Goal: Check status

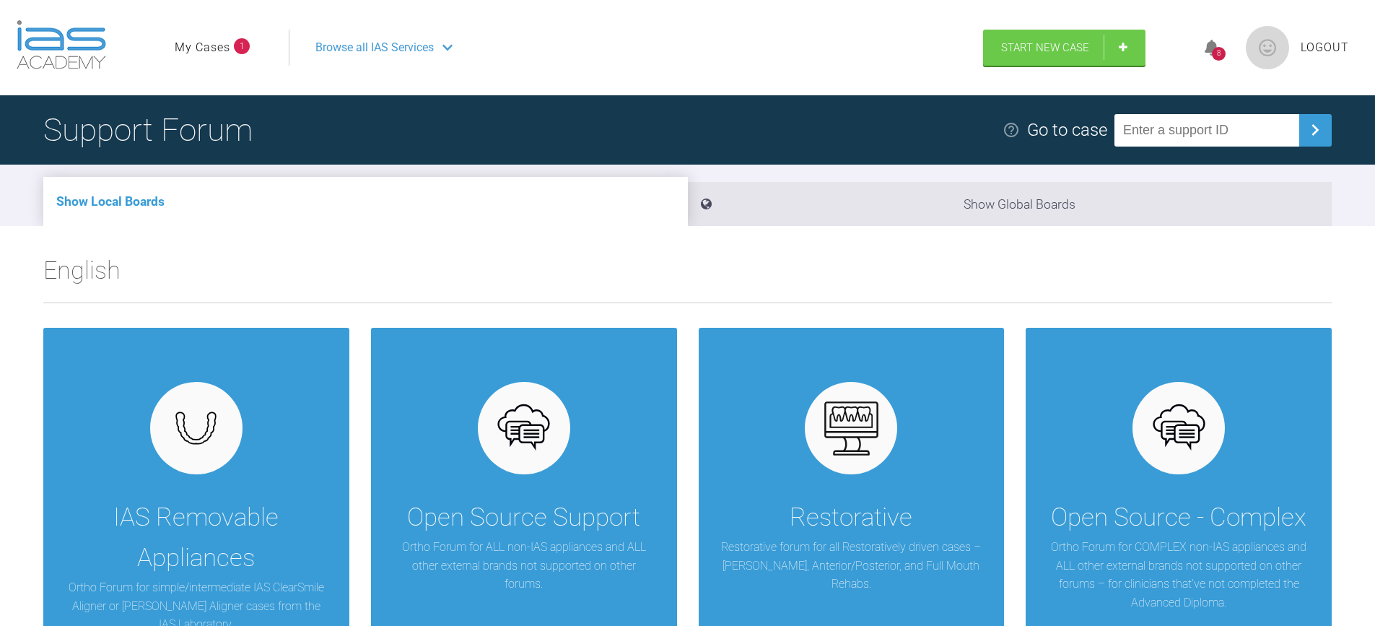
click at [214, 45] on link "My Cases" at bounding box center [203, 47] width 56 height 19
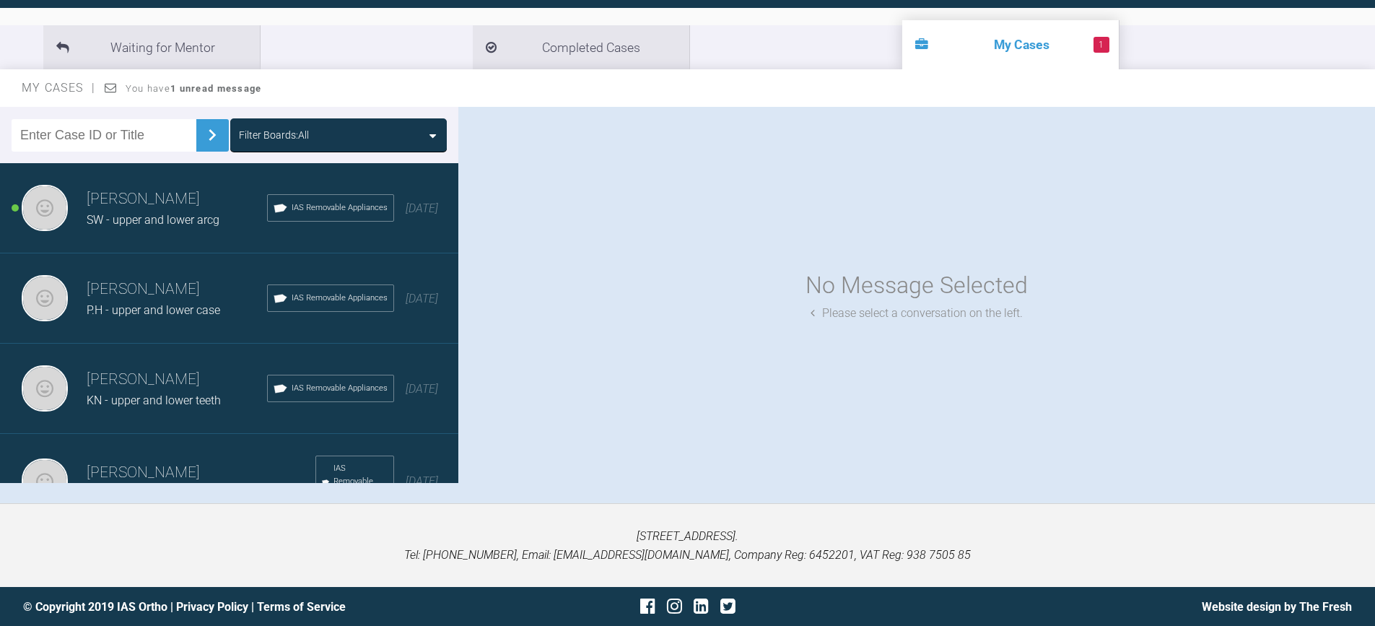
scroll to position [150, 0]
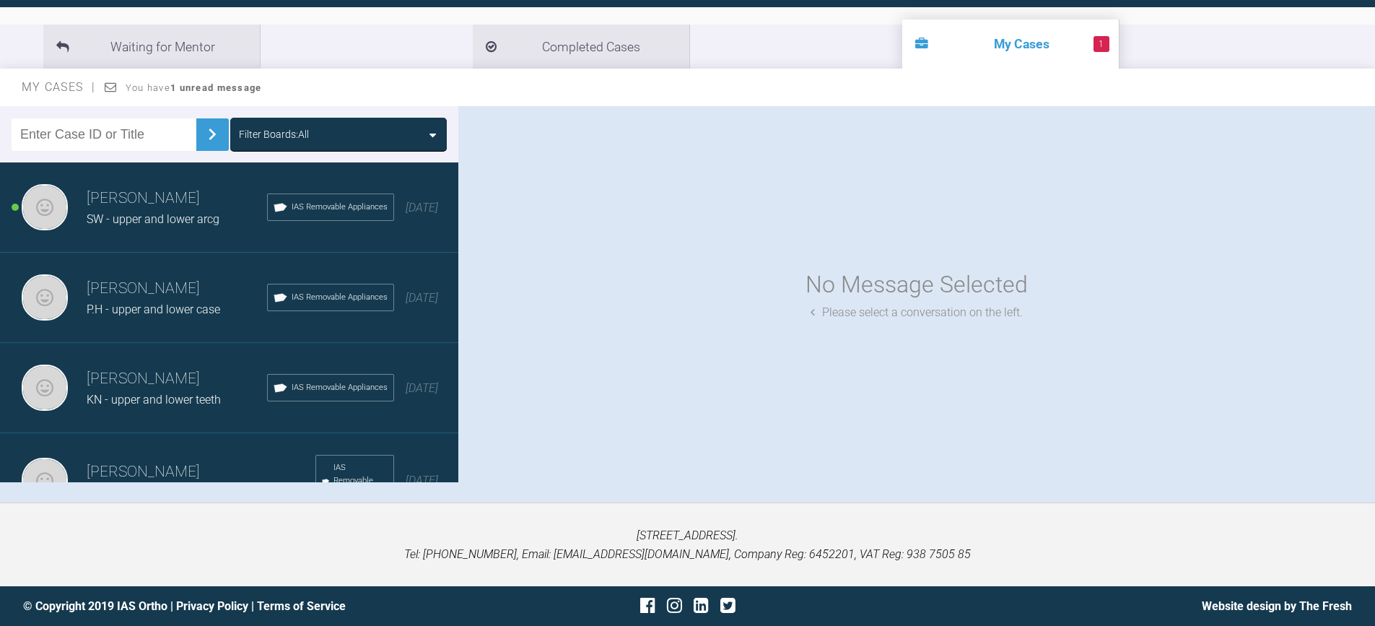
click at [167, 221] on span "SW - upper and lower arcg" at bounding box center [153, 219] width 133 height 14
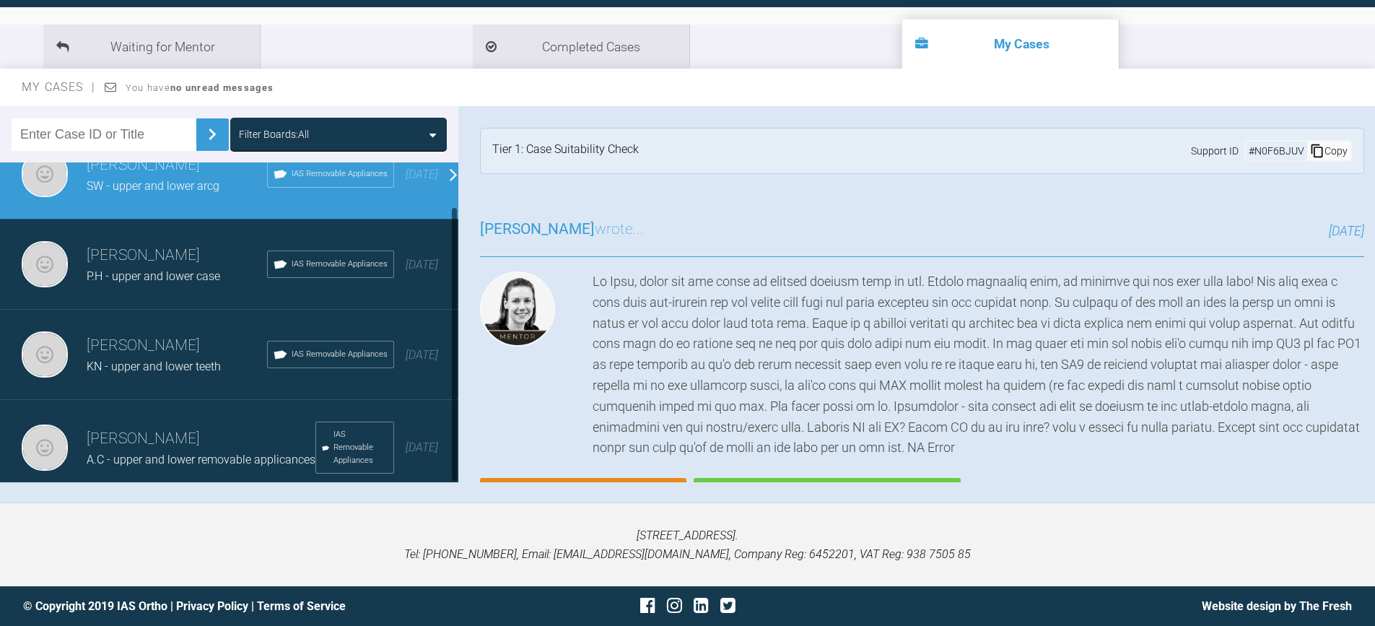
scroll to position [51, 0]
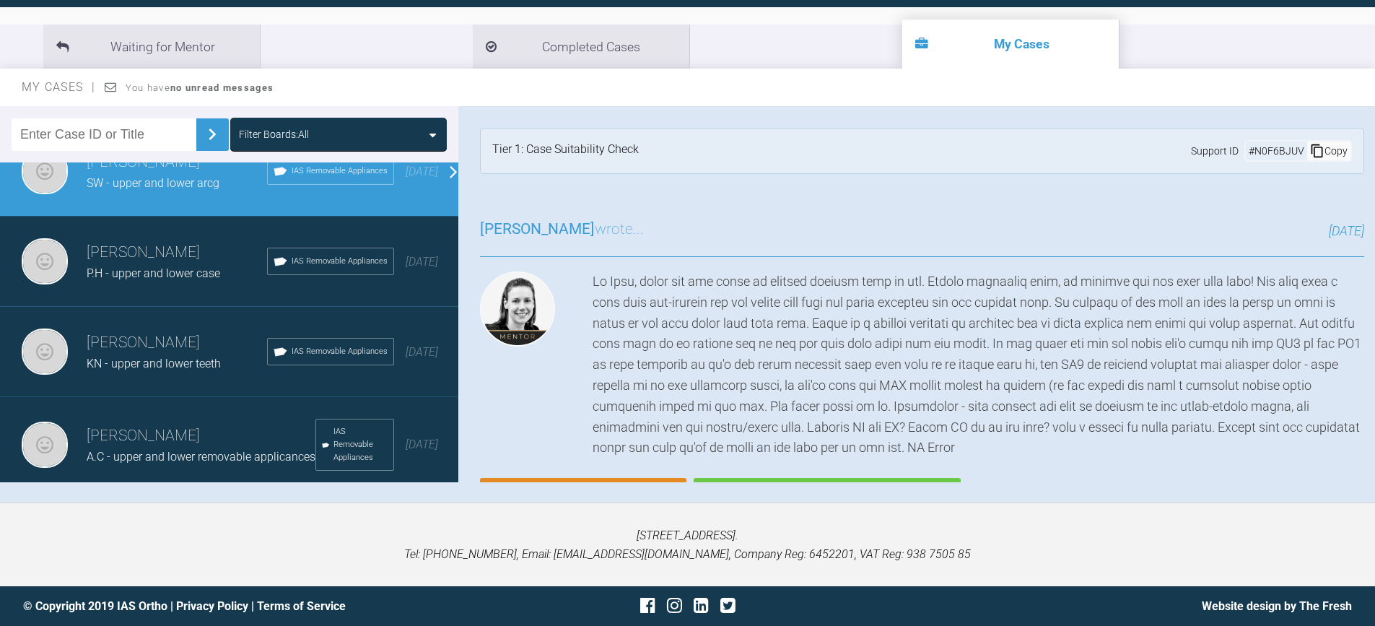
click at [227, 424] on h3 "[PERSON_NAME]" at bounding box center [201, 436] width 229 height 25
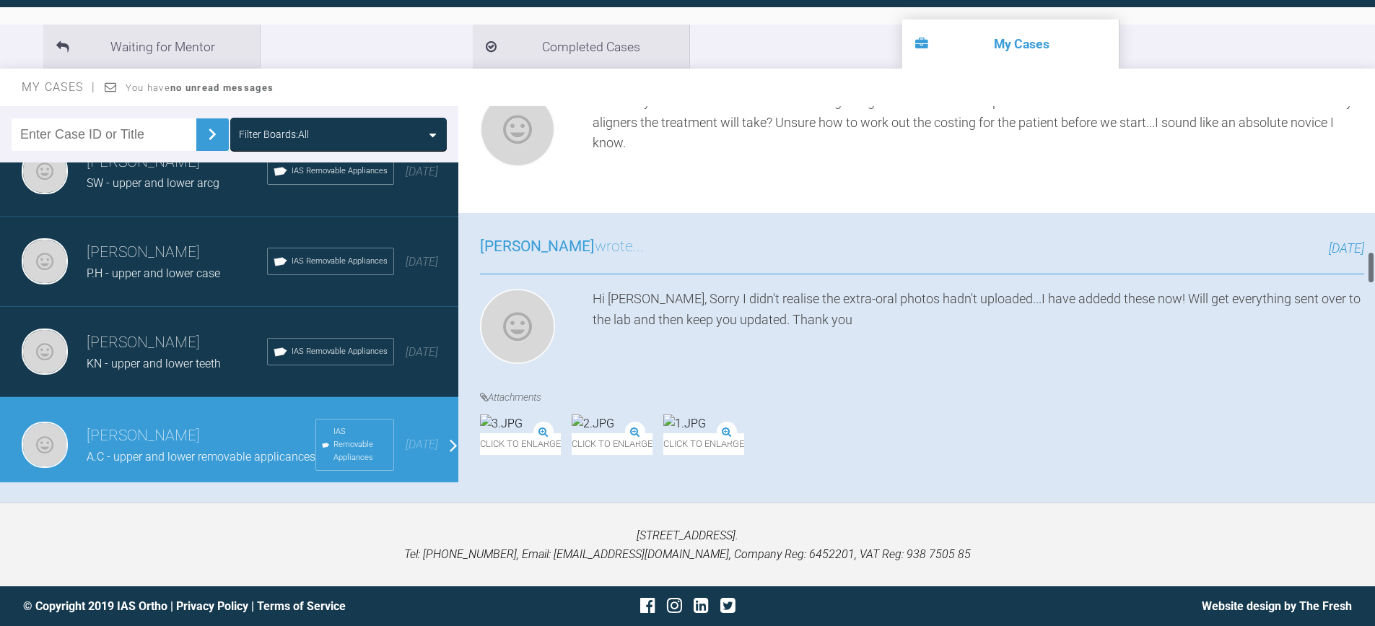
scroll to position [1876, 0]
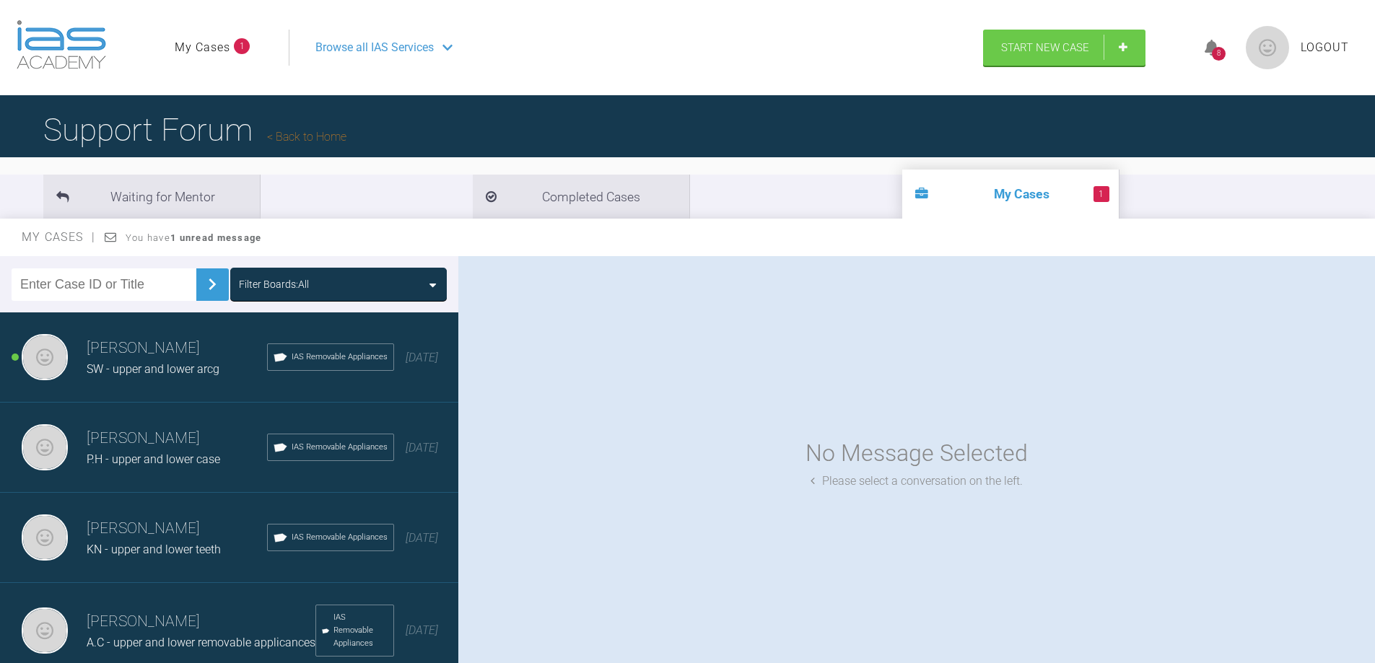
scroll to position [150, 0]
